Goal: Information Seeking & Learning: Understand process/instructions

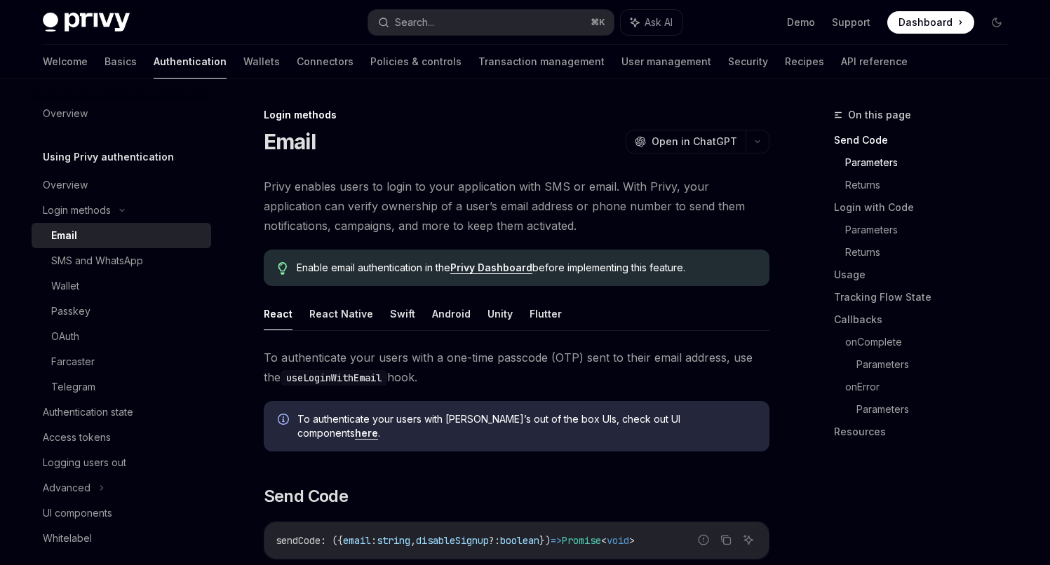
scroll to position [593, 0]
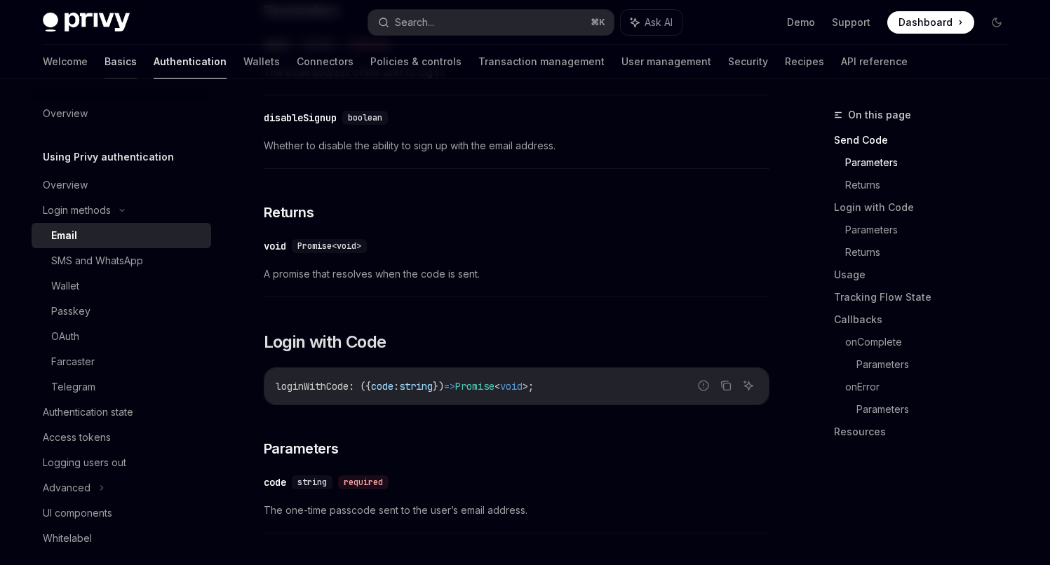
click at [104, 54] on link "Basics" at bounding box center [120, 62] width 32 height 34
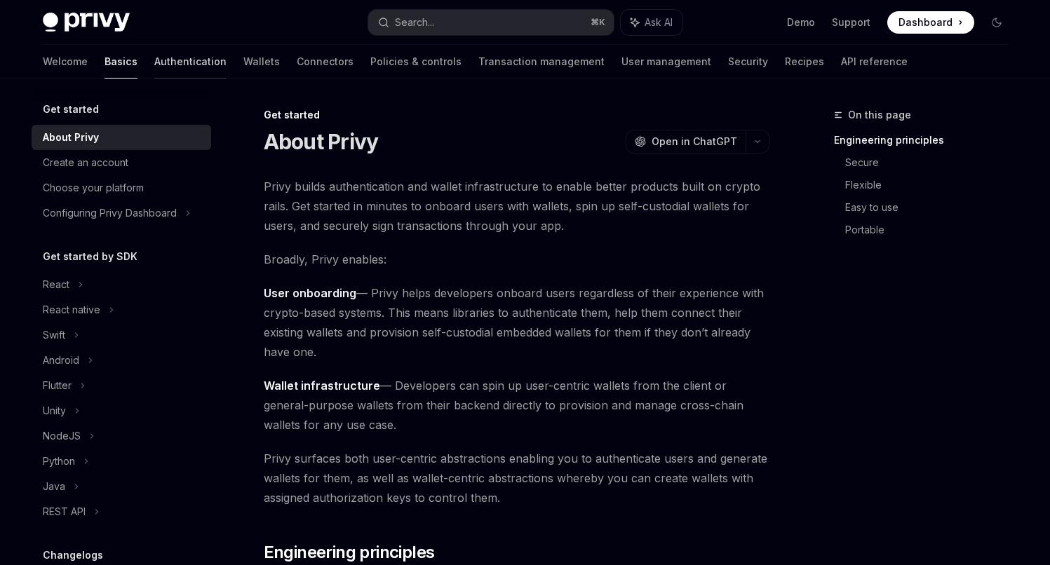
click at [154, 65] on link "Authentication" at bounding box center [190, 62] width 72 height 34
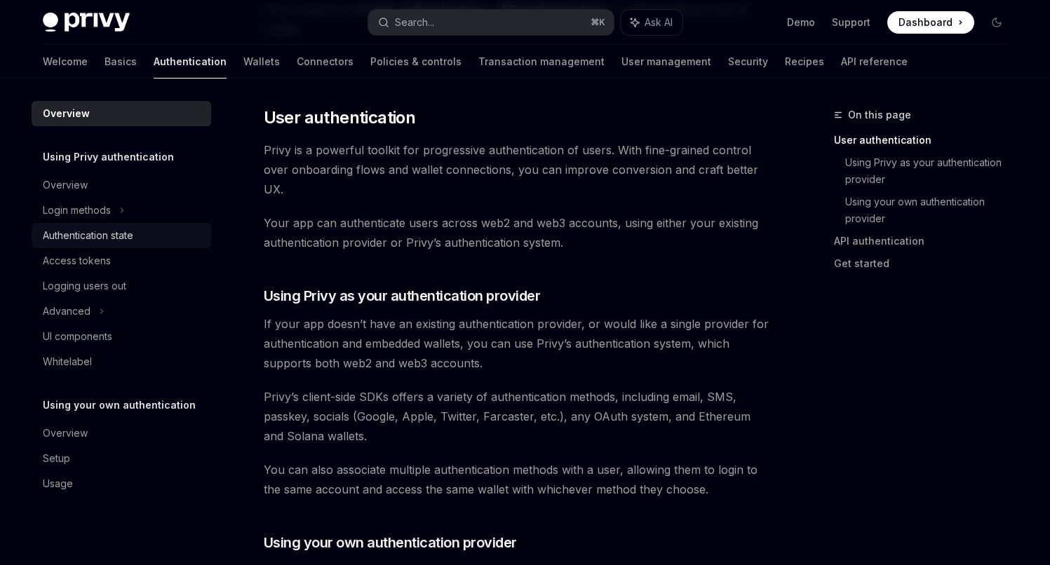
scroll to position [275, 0]
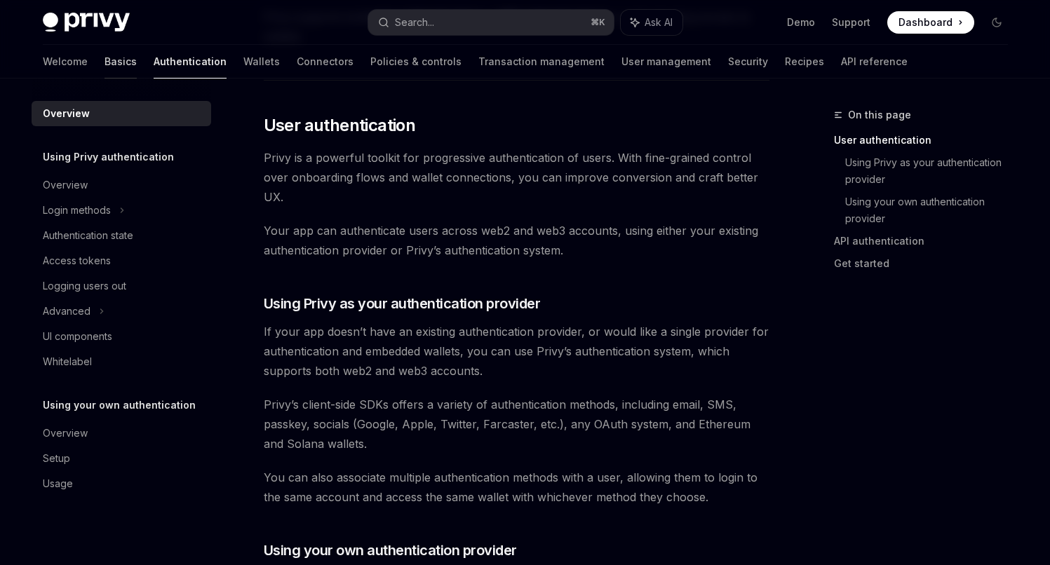
click at [104, 66] on link "Basics" at bounding box center [120, 62] width 32 height 34
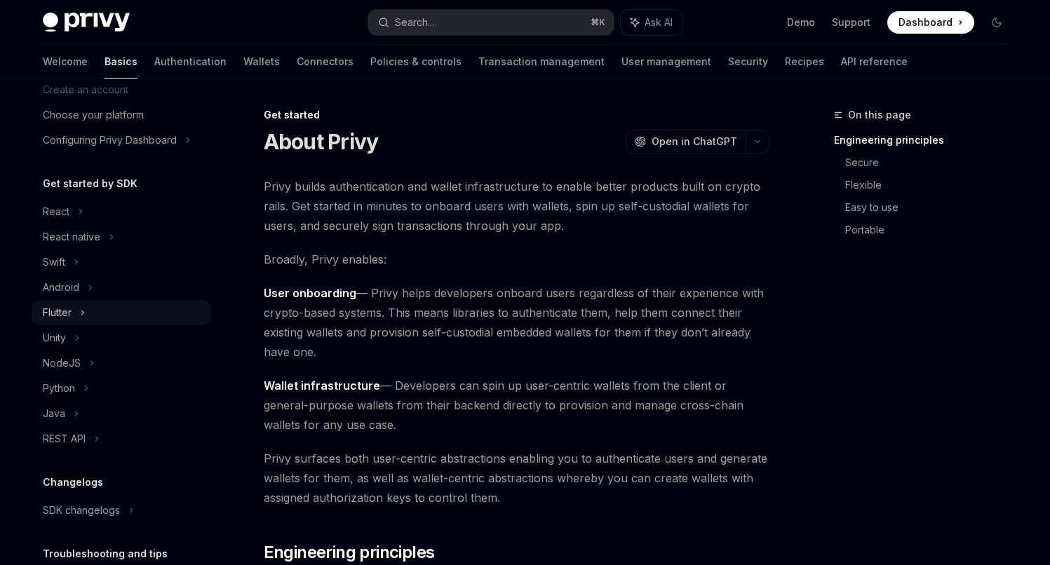
scroll to position [70, 0]
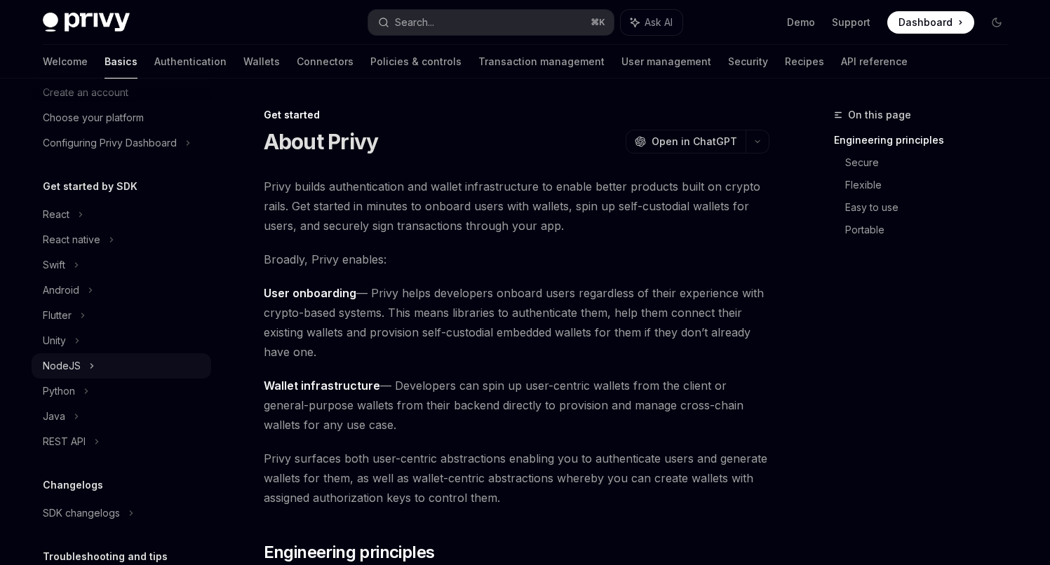
click at [92, 367] on icon at bounding box center [92, 366] width 6 height 17
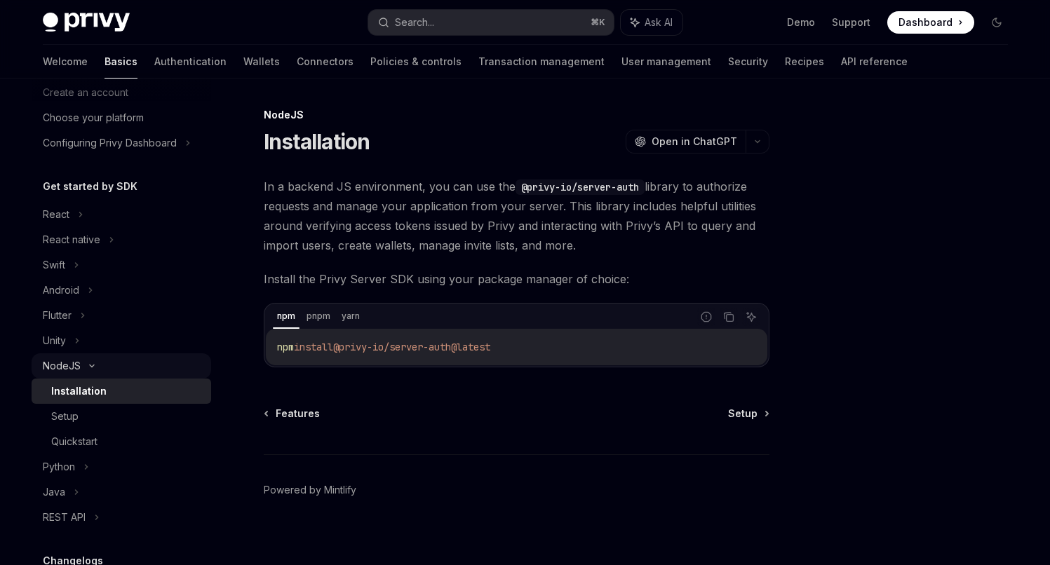
type textarea "*"
drag, startPoint x: 525, startPoint y: 348, endPoint x: 349, endPoint y: 347, distance: 175.3
click at [349, 347] on code "npm install @privy-io/server-auth@latest" at bounding box center [516, 347] width 479 height 17
click at [475, 347] on span "@privy-io/server-auth@latest" at bounding box center [411, 347] width 157 height 13
